Goal: Transaction & Acquisition: Download file/media

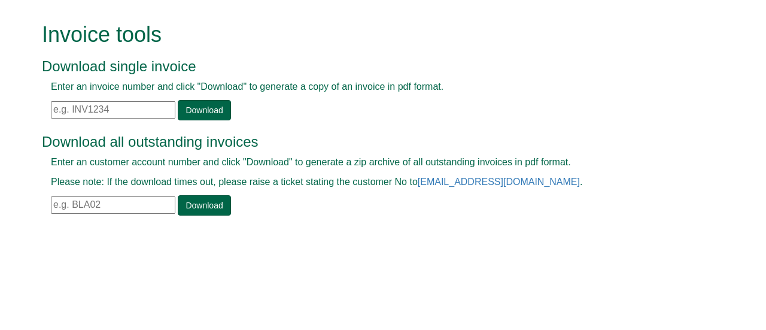
click at [65, 109] on input "text" at bounding box center [113, 109] width 124 height 17
paste input "[EMAIL_ADDRESS][DOMAIN_NAME]"
type input "[EMAIL_ADDRESS][DOMAIN_NAME]"
drag, startPoint x: 166, startPoint y: 110, endPoint x: 0, endPoint y: 105, distance: 166.5
click at [0, 105] on form "Invoice tools Download single invoice Enter an invoice number and click "Downlo…" at bounding box center [383, 120] width 766 height 241
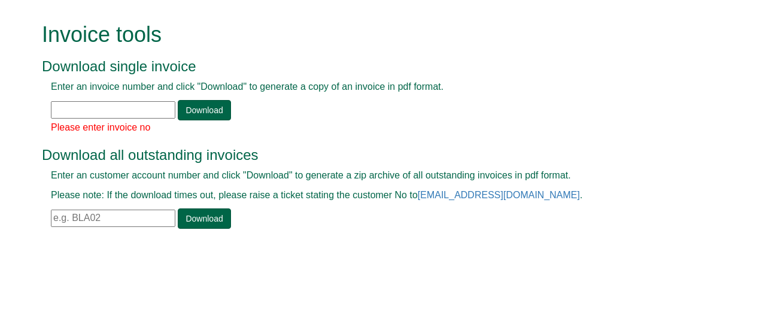
click at [140, 104] on input "text" at bounding box center [113, 109] width 124 height 17
click at [120, 113] on input "text" at bounding box center [113, 109] width 124 height 17
paste input "INV1309096"
click at [211, 104] on link "Download" at bounding box center [204, 110] width 53 height 20
click at [210, 114] on link "Download" at bounding box center [204, 110] width 53 height 20
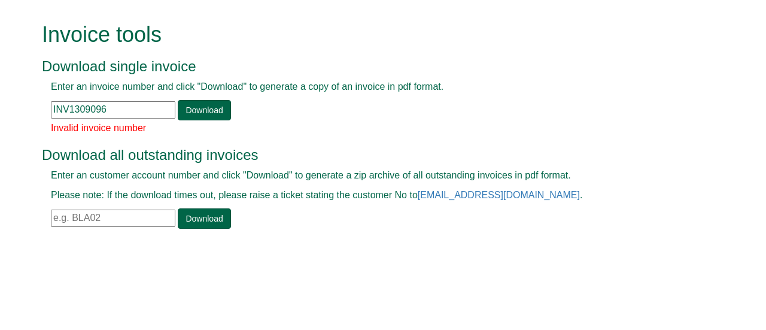
click at [124, 110] on input "INV1309096" at bounding box center [113, 109] width 124 height 17
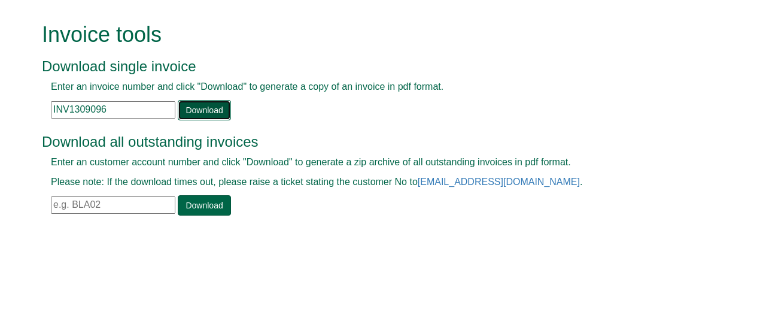
click at [206, 112] on link "Download" at bounding box center [204, 110] width 53 height 20
drag, startPoint x: 124, startPoint y: 112, endPoint x: 0, endPoint y: 113, distance: 124.5
click at [0, 113] on form "Invoice tools Download single invoice Enter an invoice number and click "Downlo…" at bounding box center [383, 120] width 766 height 241
paste input "1004"
click at [190, 106] on link "Download" at bounding box center [204, 110] width 53 height 20
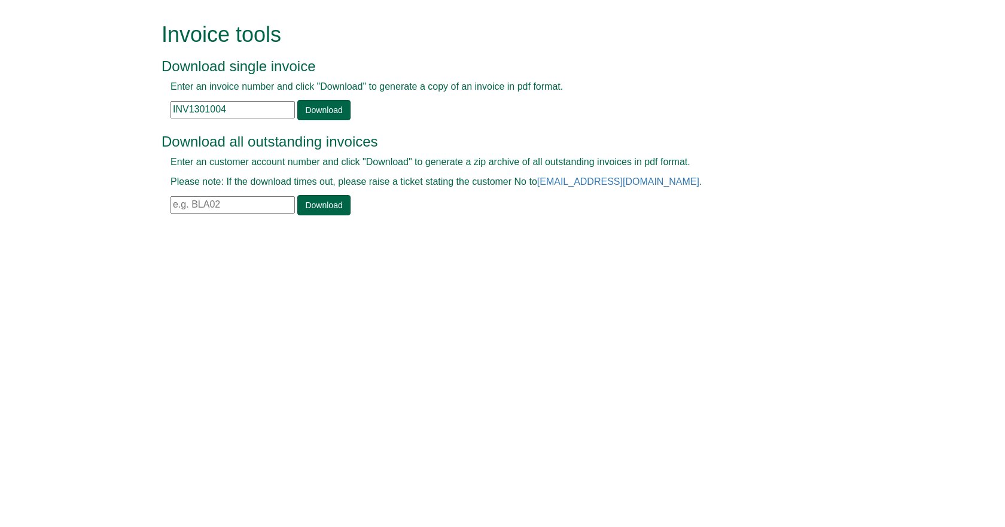
drag, startPoint x: 250, startPoint y: 109, endPoint x: 80, endPoint y: 110, distance: 170.0
click at [81, 110] on form "Invoice tools Download single invoice Enter an invoice number and click "Downlo…" at bounding box center [502, 120] width 1005 height 241
paste input "41076"
type input "INV1341076"
click at [341, 110] on link "Download" at bounding box center [323, 110] width 53 height 20
